Goal: Task Accomplishment & Management: Manage account settings

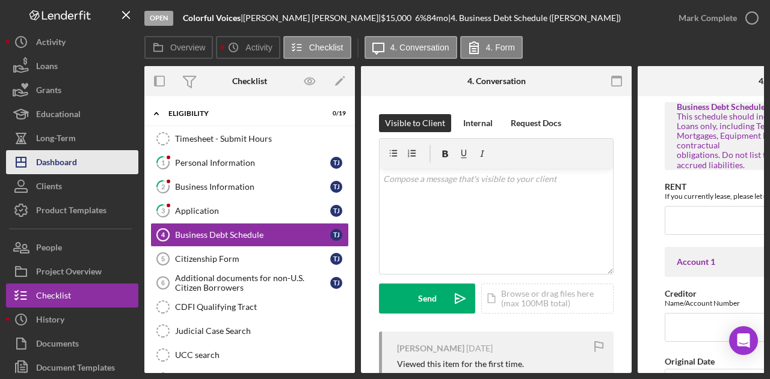
click at [58, 158] on div "Dashboard" at bounding box center [56, 163] width 41 height 27
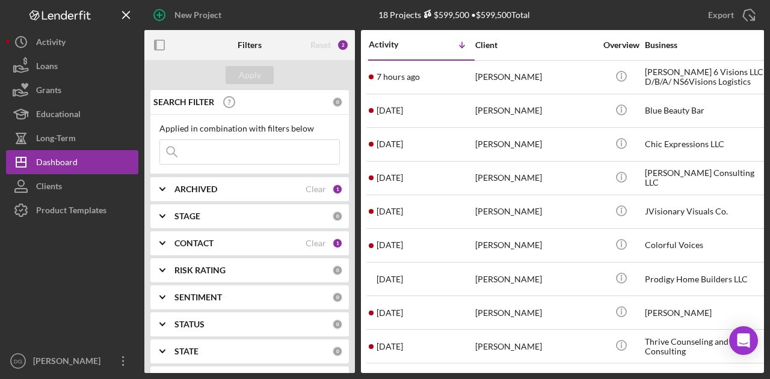
click at [227, 181] on div "ARCHIVED Clear 1" at bounding box center [258, 189] width 168 height 24
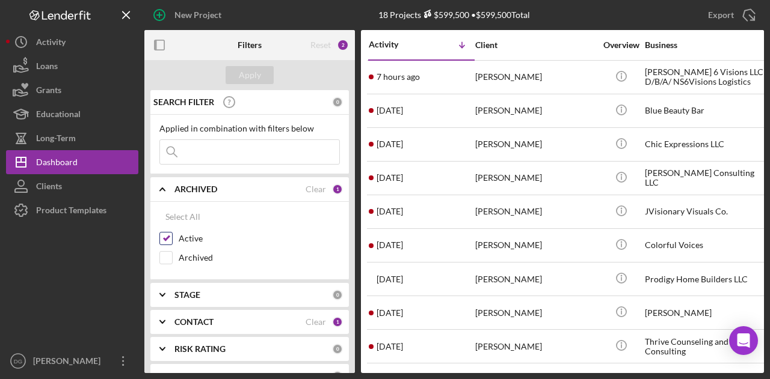
click at [167, 236] on input "Active" at bounding box center [166, 239] width 12 height 12
checkbox input "false"
click at [167, 257] on input "Archived" at bounding box center [166, 258] width 12 height 12
checkbox input "true"
click at [250, 73] on div "Apply" at bounding box center [250, 75] width 22 height 18
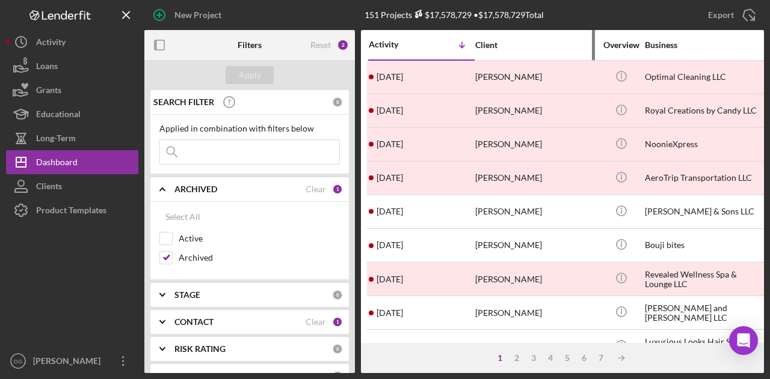
click at [485, 38] on div "Client" at bounding box center [535, 45] width 120 height 29
click at [482, 44] on div "Client" at bounding box center [535, 45] width 120 height 10
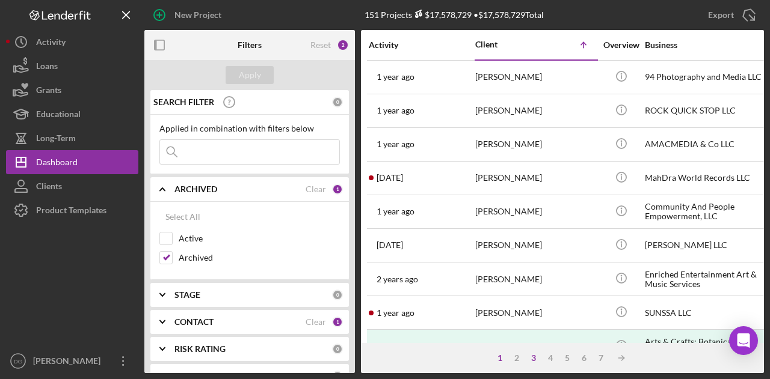
click at [535, 358] on div "3" at bounding box center [533, 359] width 17 height 10
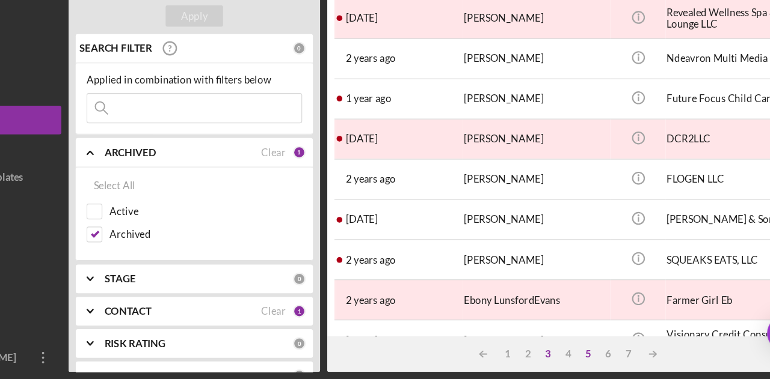
click at [581, 358] on div "5" at bounding box center [579, 359] width 17 height 10
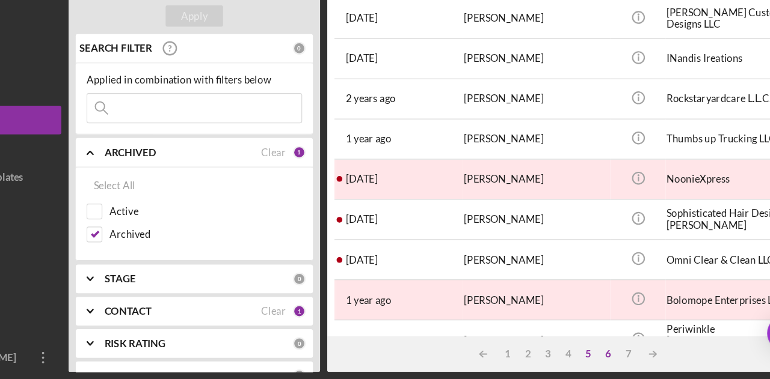
click at [598, 358] on div "6" at bounding box center [595, 359] width 17 height 10
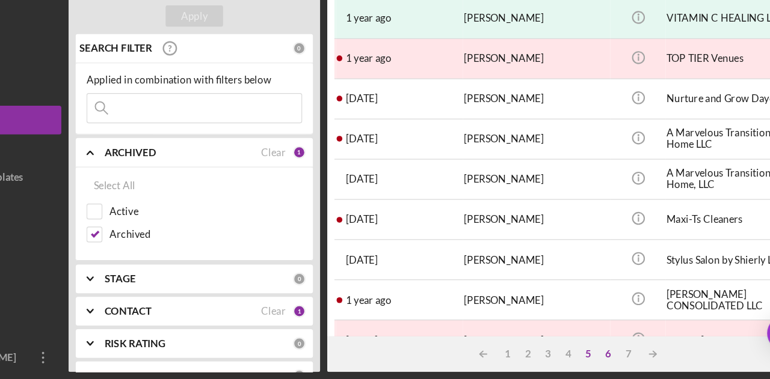
click at [580, 359] on div "5" at bounding box center [579, 359] width 17 height 10
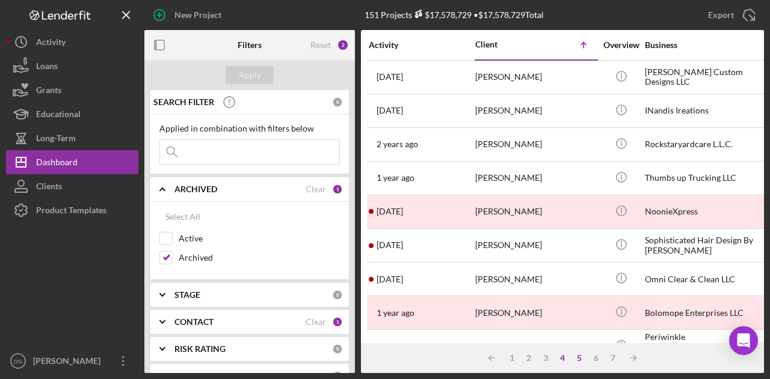
click at [562, 356] on div "4" at bounding box center [562, 359] width 17 height 10
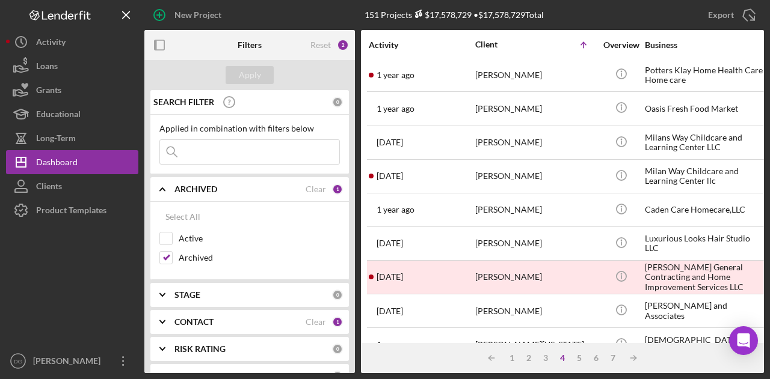
scroll to position [315, 0]
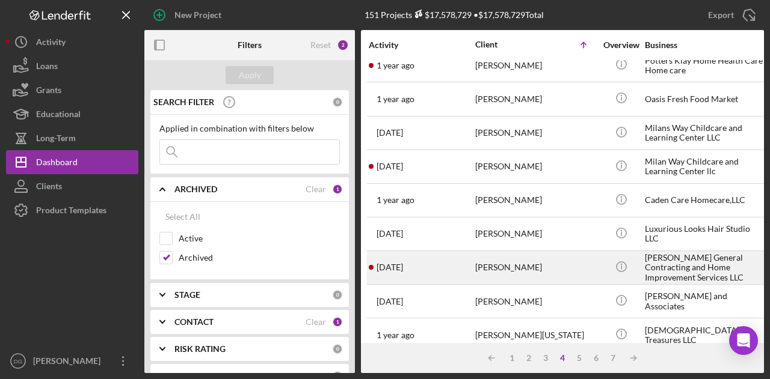
click at [690, 264] on div "[PERSON_NAME] General Contracting and Home Improvement Services LLC" at bounding box center [705, 268] width 120 height 32
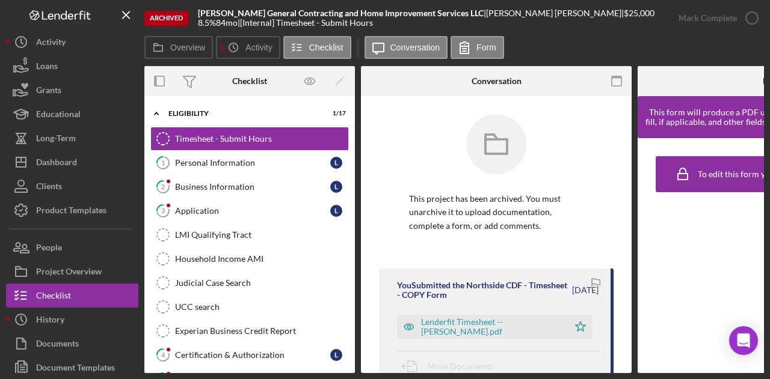
click at [168, 17] on div "Archived" at bounding box center [166, 18] width 44 height 15
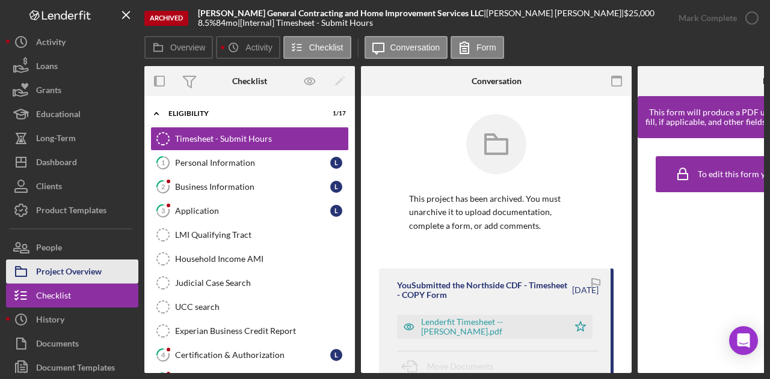
click at [67, 268] on div "Project Overview" at bounding box center [69, 273] width 66 height 27
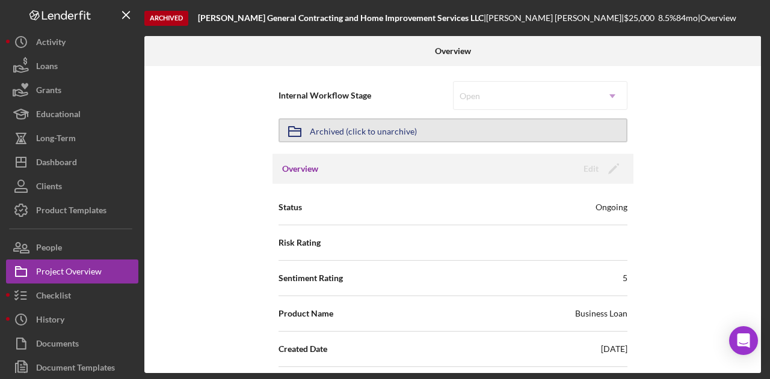
click at [550, 127] on button "Icon/Archived Archived (click to unarchive)" at bounding box center [452, 130] width 349 height 24
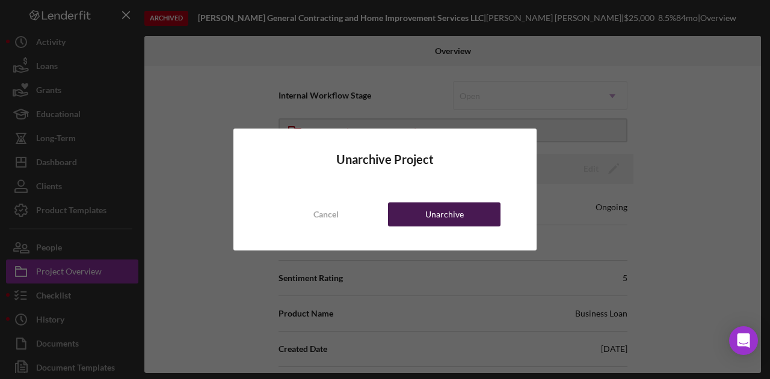
click at [458, 217] on div "Unarchive" at bounding box center [444, 215] width 38 height 24
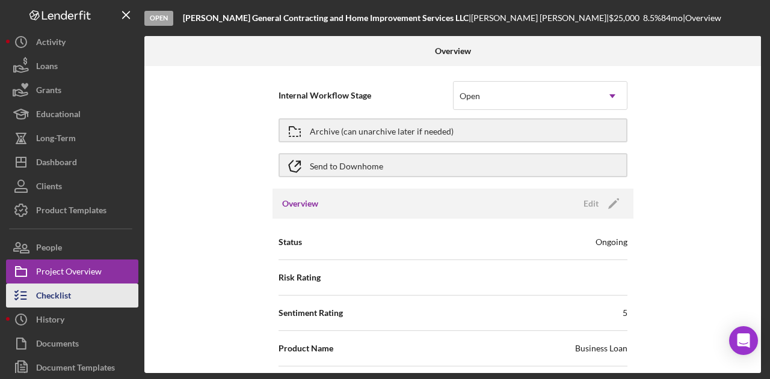
click at [48, 292] on div "Checklist" at bounding box center [53, 297] width 35 height 27
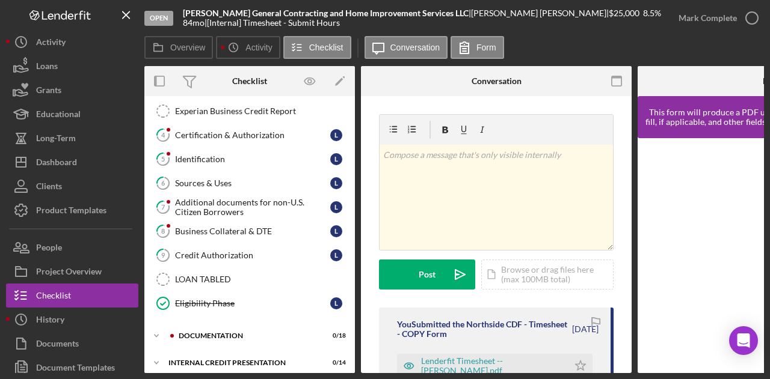
scroll to position [225, 0]
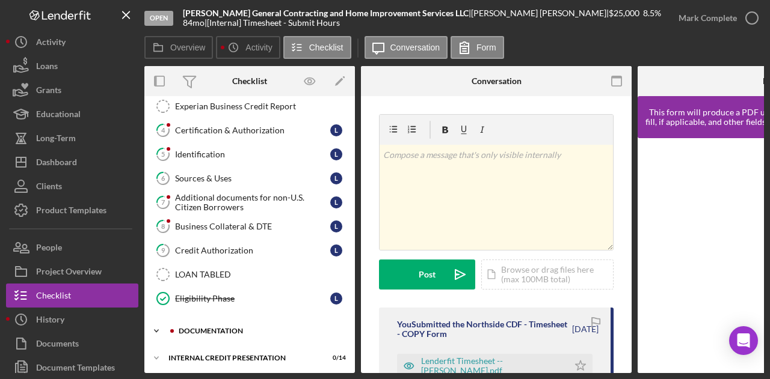
click at [233, 328] on div "documentation" at bounding box center [259, 331] width 161 height 7
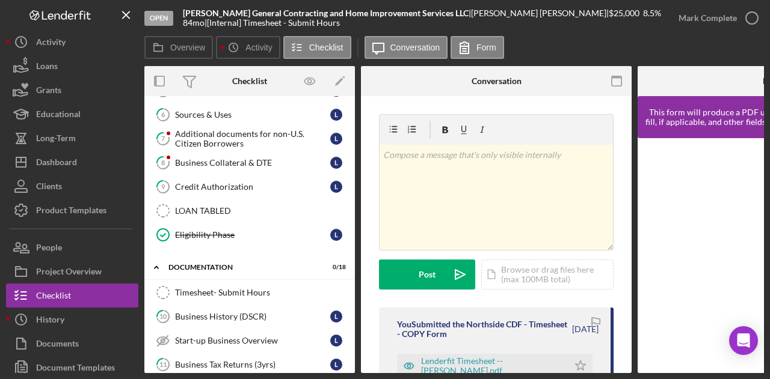
scroll to position [287, 0]
click at [239, 361] on div "Business Tax Returns (3yrs)" at bounding box center [252, 366] width 155 height 10
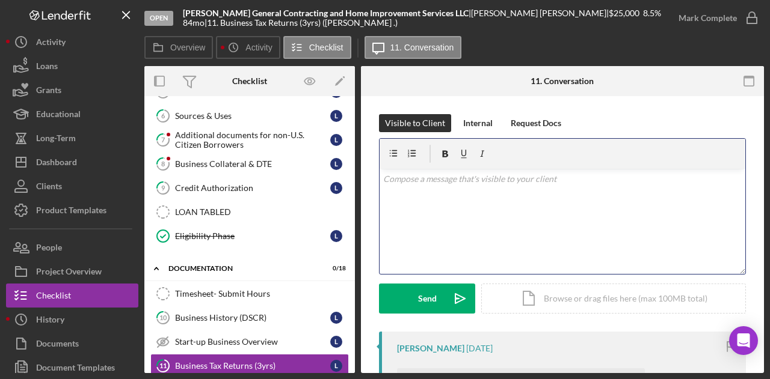
click at [457, 185] on p at bounding box center [562, 179] width 359 height 13
click at [182, 232] on div "Eligibility Phase" at bounding box center [252, 237] width 155 height 10
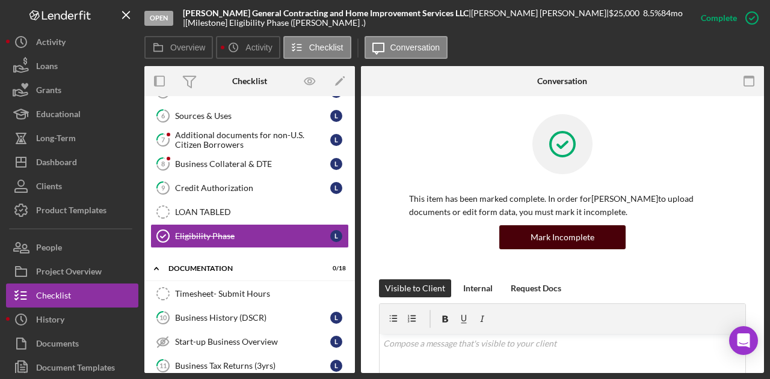
click at [560, 238] on div "Mark Incomplete" at bounding box center [562, 237] width 64 height 24
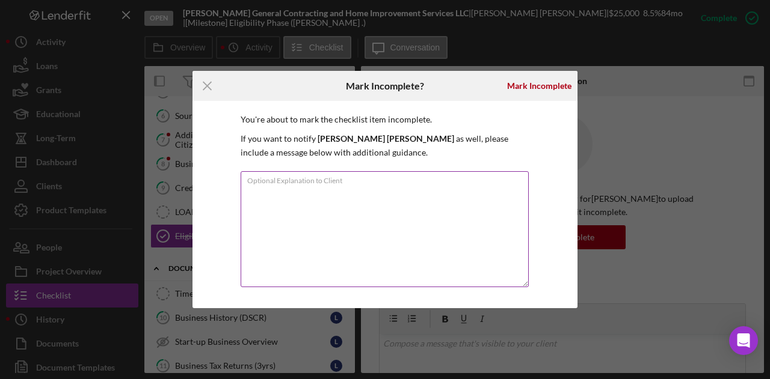
click at [322, 203] on textarea "Optional Explanation to Client" at bounding box center [385, 229] width 288 height 116
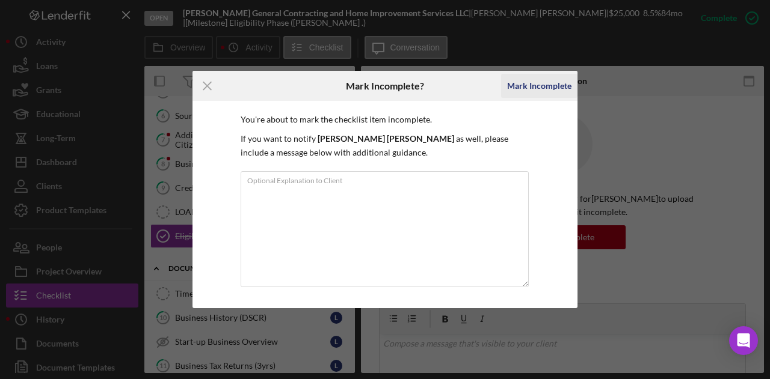
click at [533, 84] on div "Mark Incomplete" at bounding box center [539, 86] width 64 height 24
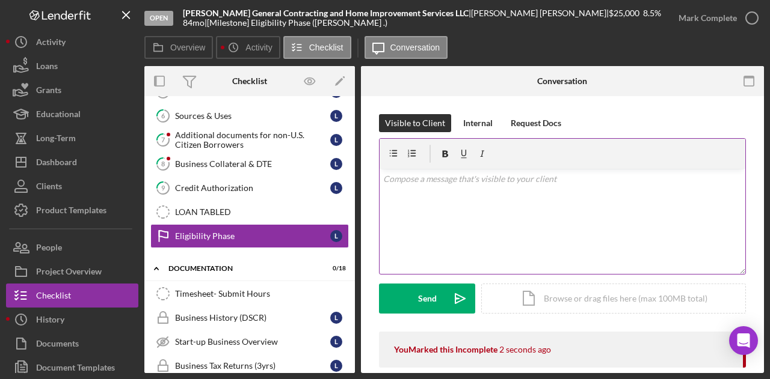
click at [434, 192] on div "v Color teal Color pink Remove color Add row above Add row below Add column bef…" at bounding box center [562, 221] width 366 height 105
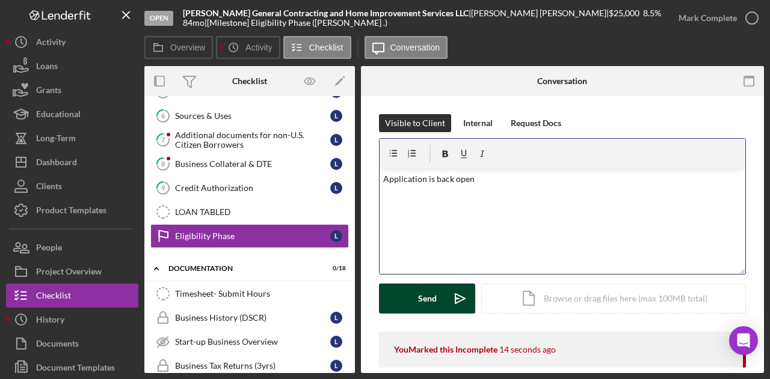
click at [429, 299] on div "Send" at bounding box center [427, 299] width 19 height 30
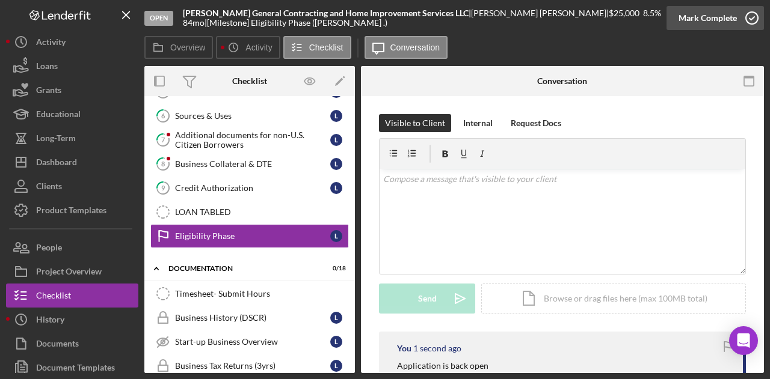
click at [728, 15] on div "Mark Complete" at bounding box center [707, 18] width 58 height 24
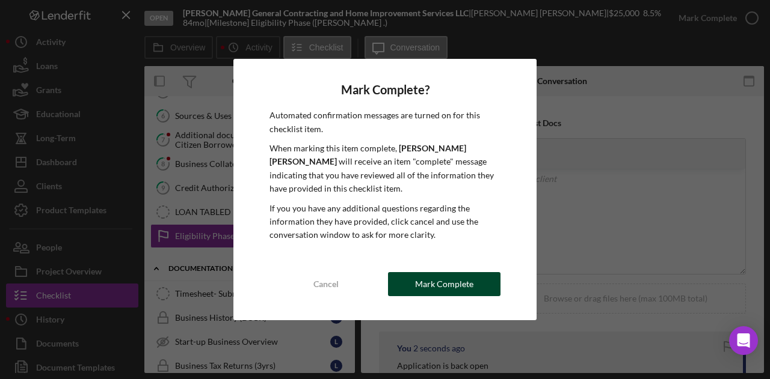
click at [438, 284] on div "Mark Complete" at bounding box center [444, 284] width 58 height 24
